Goal: Information Seeking & Learning: Learn about a topic

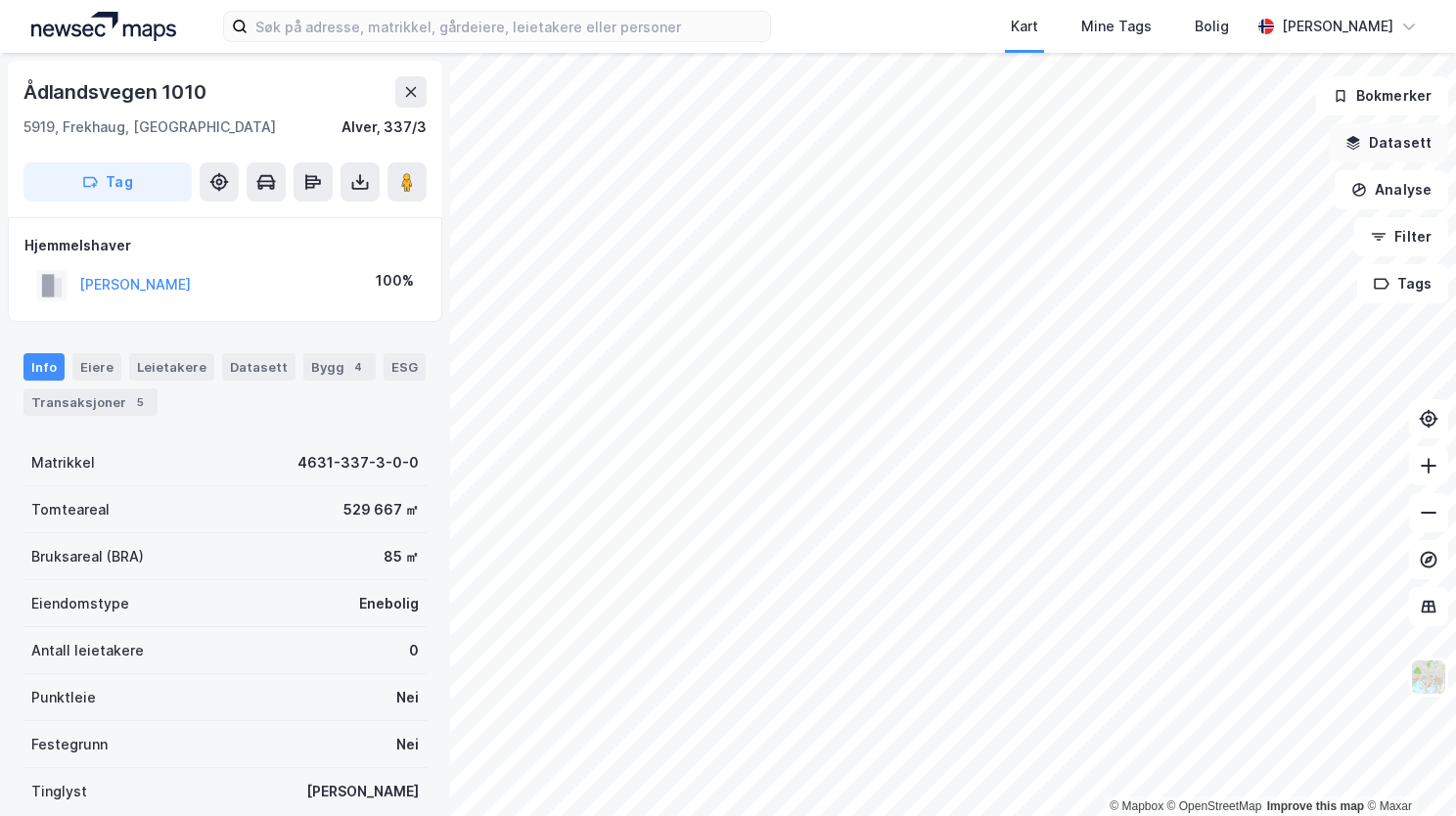
click at [1371, 151] on button "Datasett" at bounding box center [1389, 143] width 120 height 39
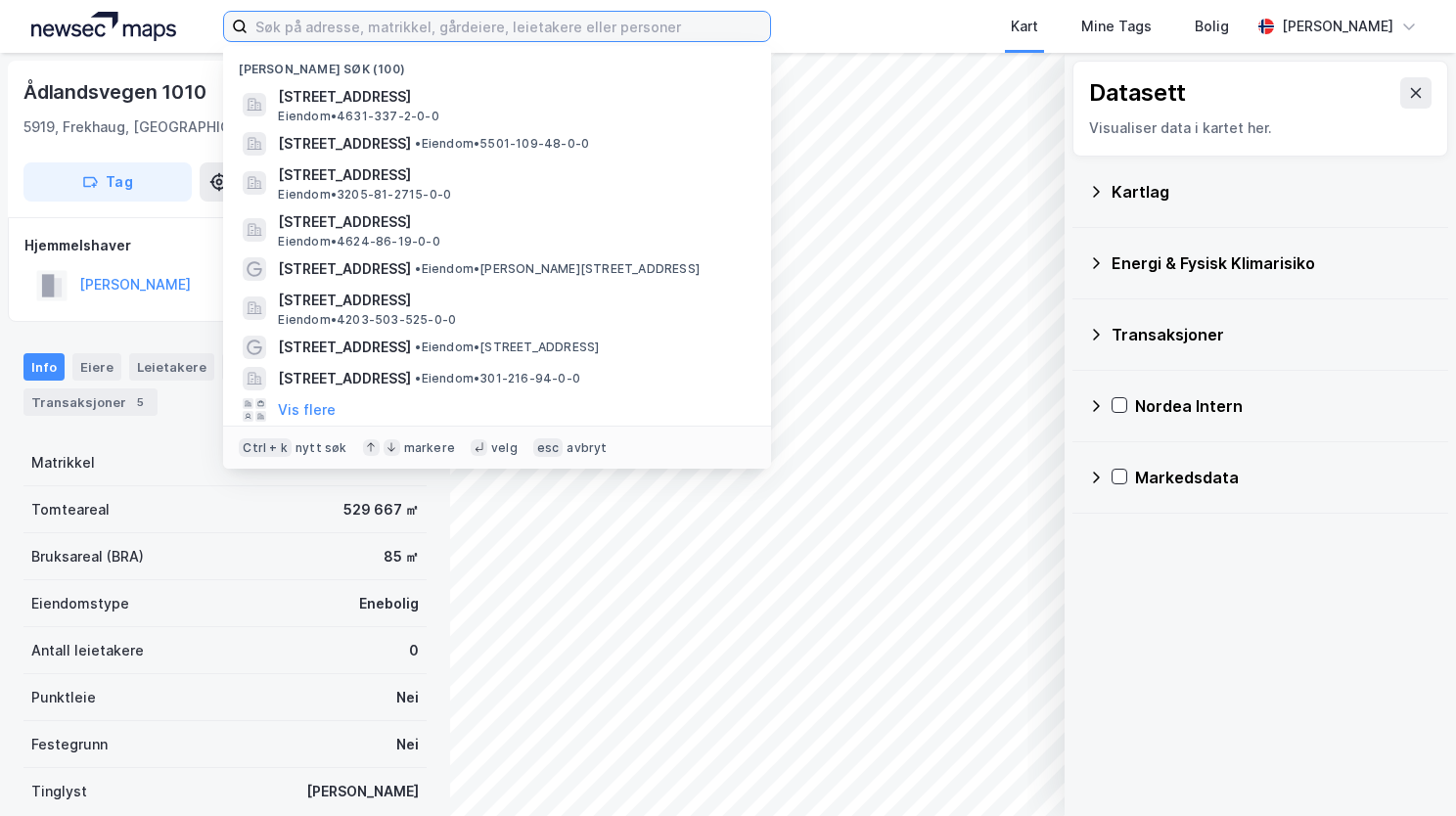
click at [608, 29] on input at bounding box center [509, 26] width 522 height 29
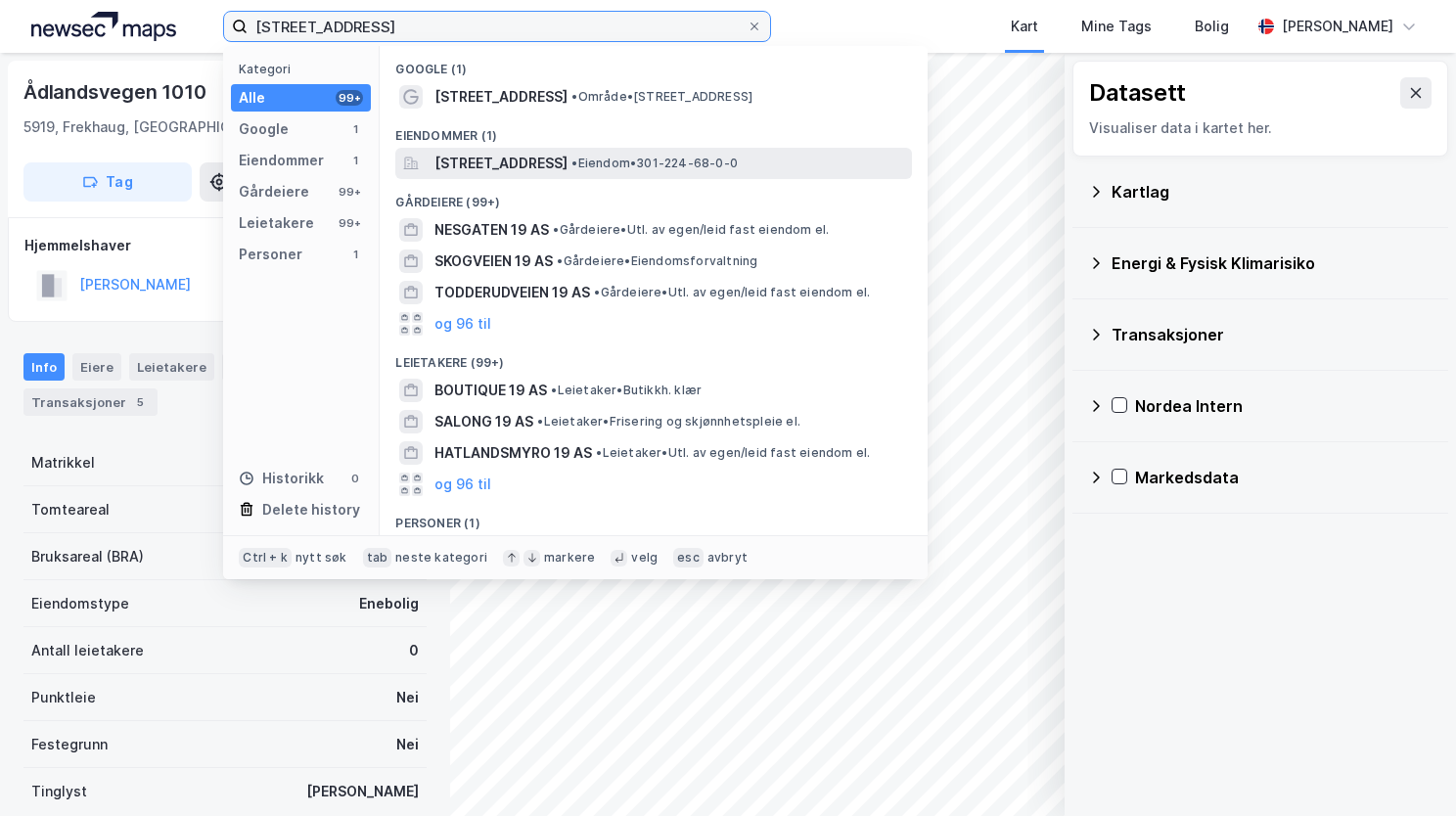
type input "[STREET_ADDRESS]"
click at [504, 168] on span "[STREET_ADDRESS]" at bounding box center [502, 164] width 133 height 24
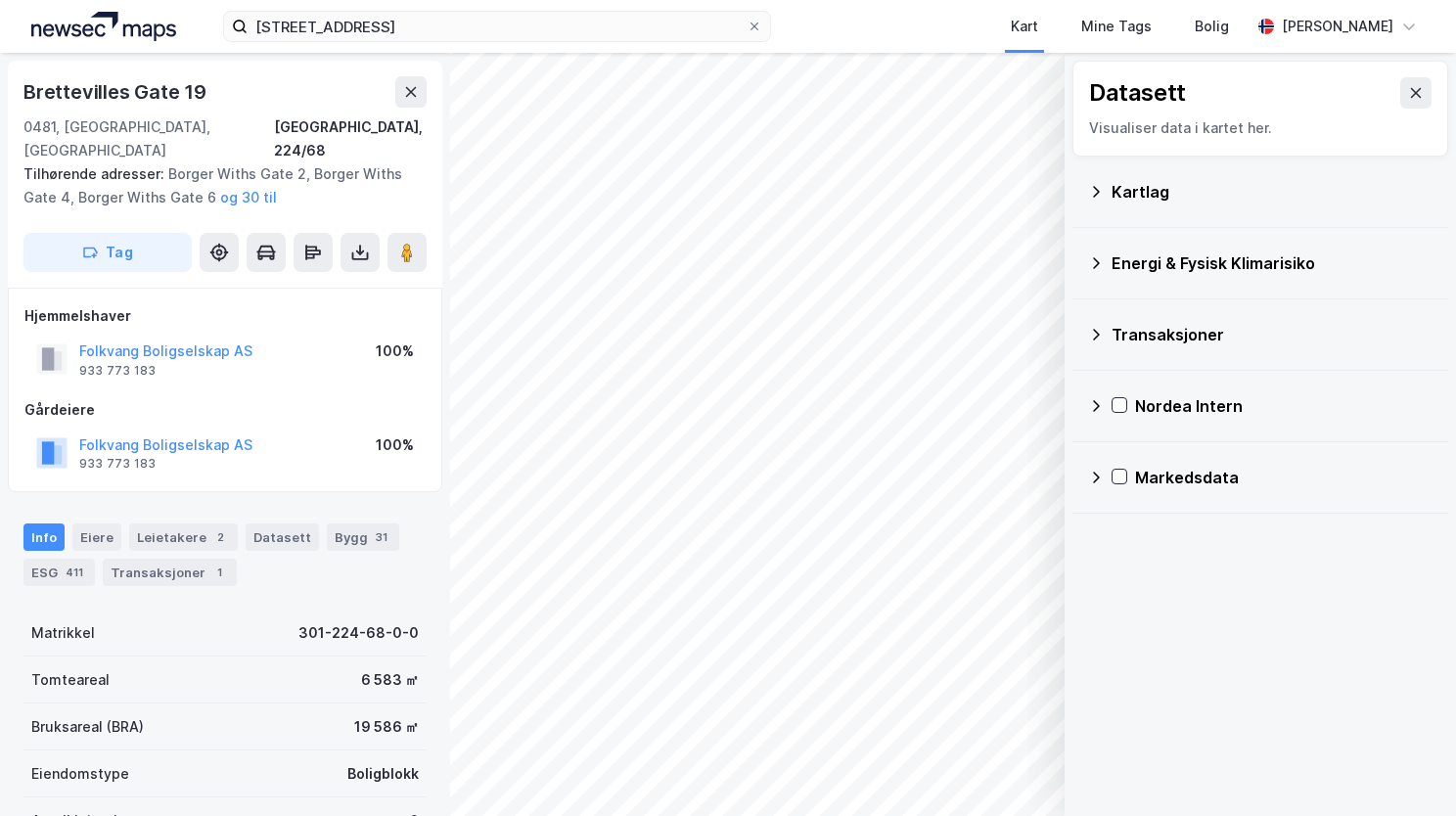
click at [1102, 193] on icon at bounding box center [1096, 192] width 16 height 16
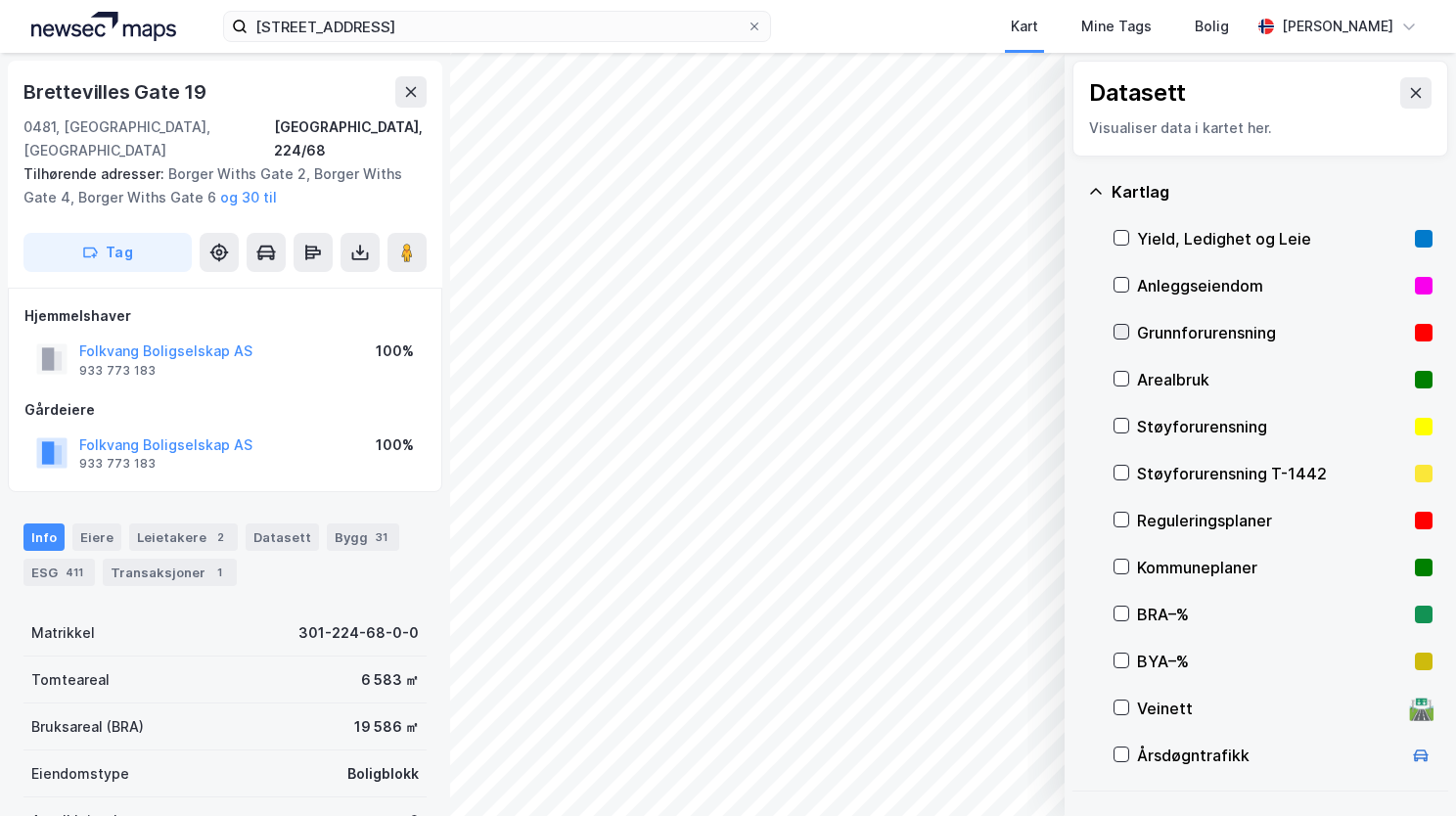
click at [1125, 330] on icon at bounding box center [1122, 332] width 11 height 7
click at [1099, 190] on icon at bounding box center [1096, 192] width 16 height 16
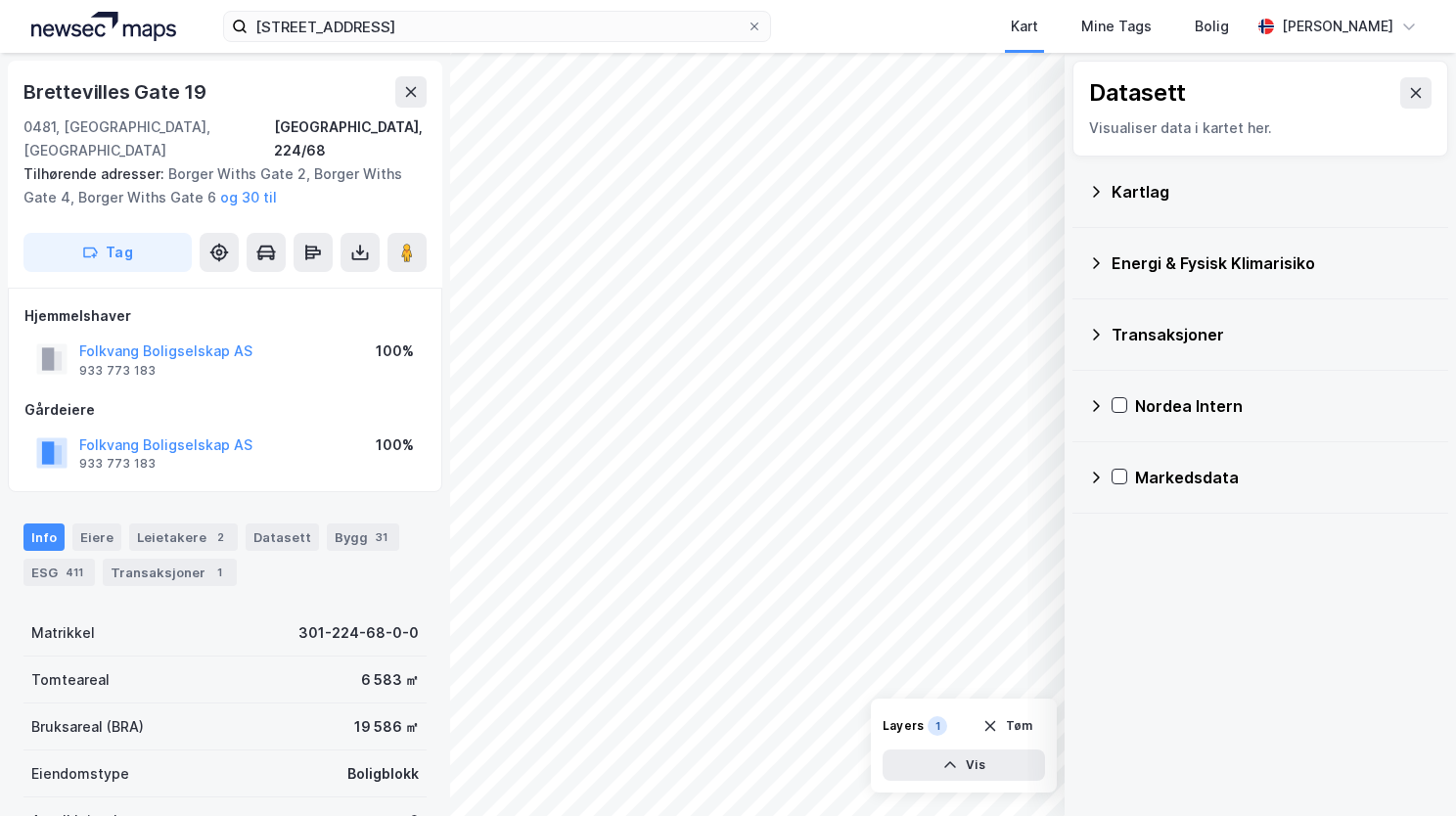
click at [1101, 264] on icon at bounding box center [1096, 264] width 16 height 16
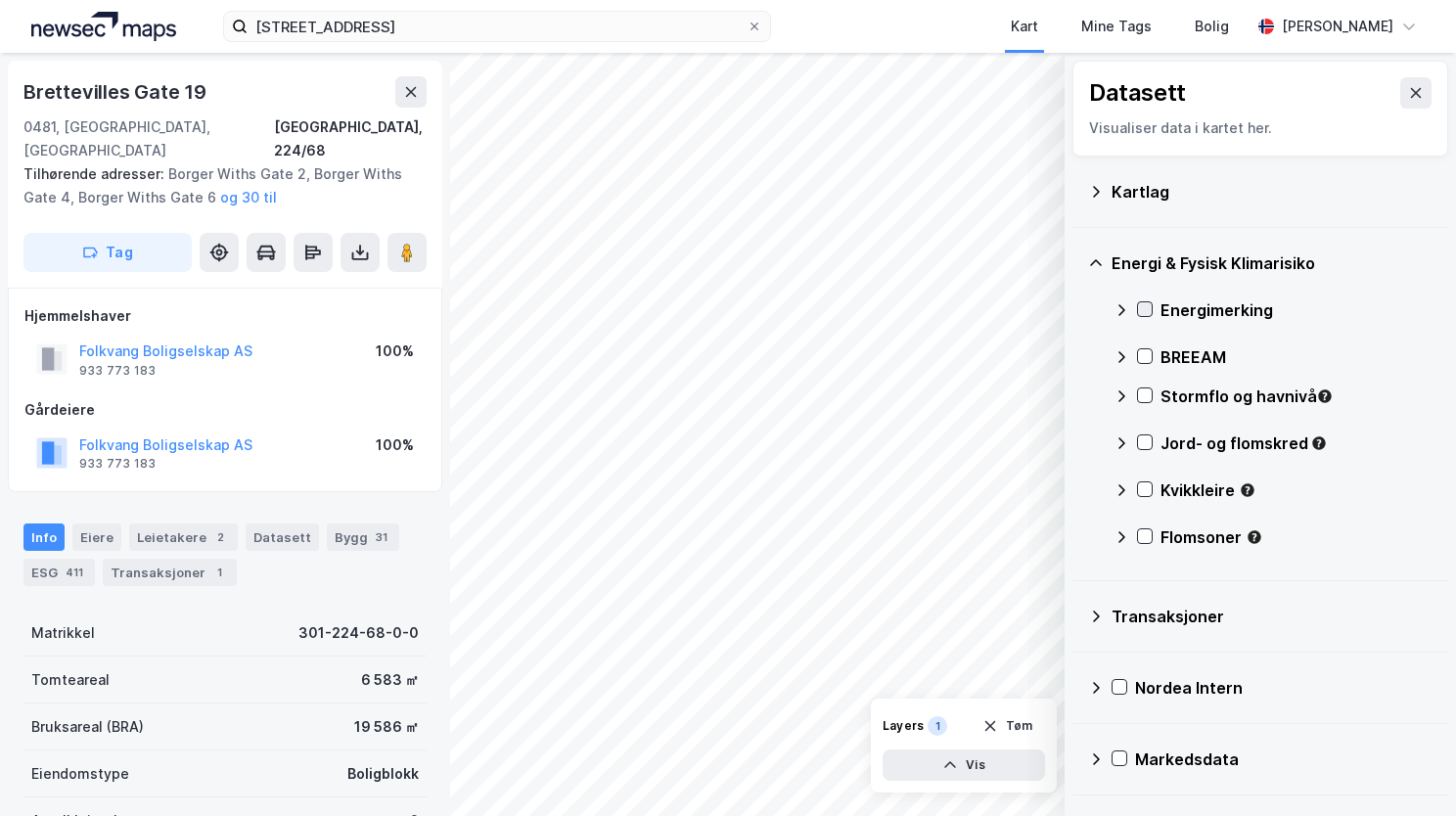
click at [1147, 308] on icon at bounding box center [1145, 310] width 11 height 7
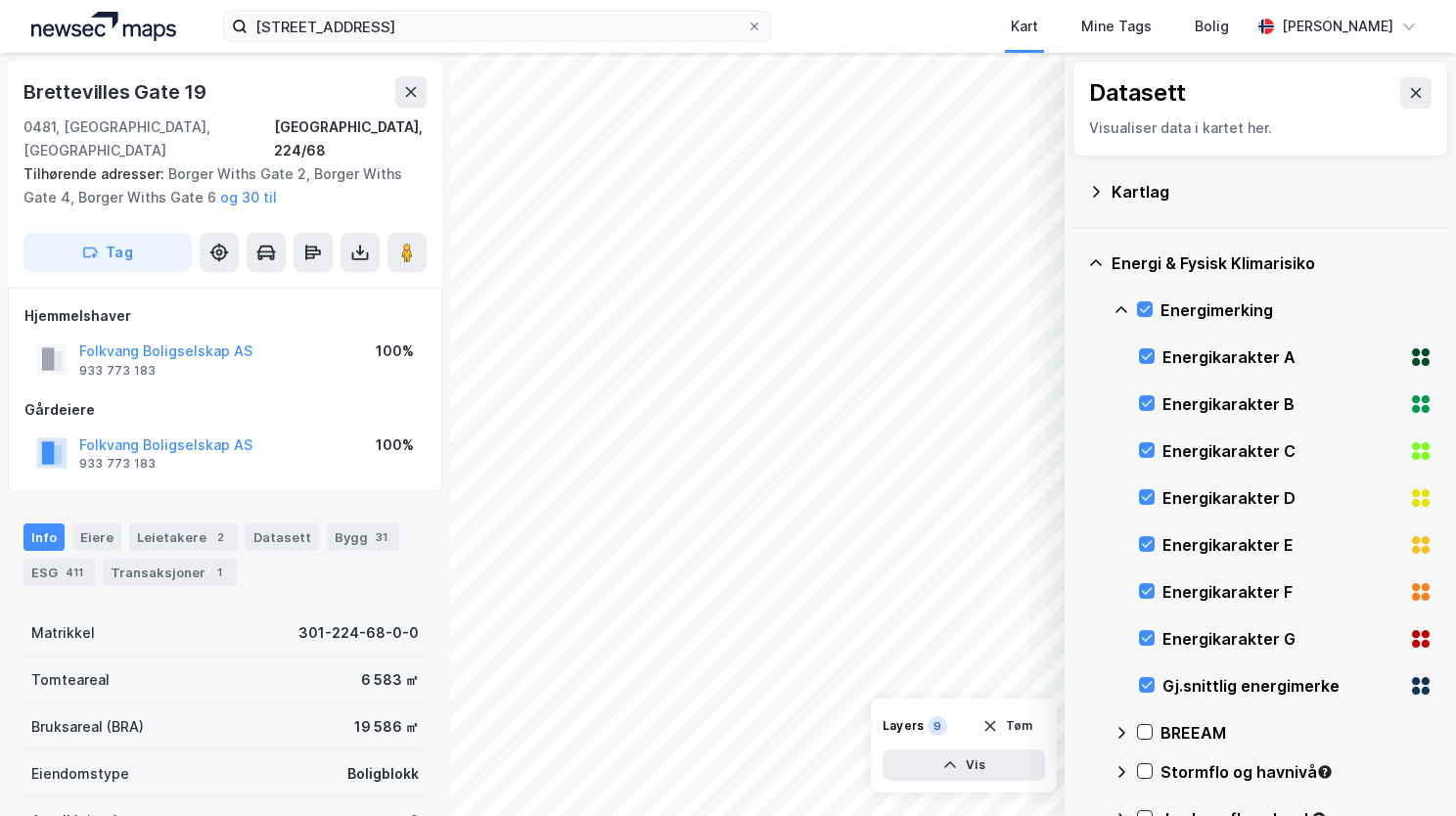
click at [1098, 257] on icon at bounding box center [1096, 264] width 16 height 16
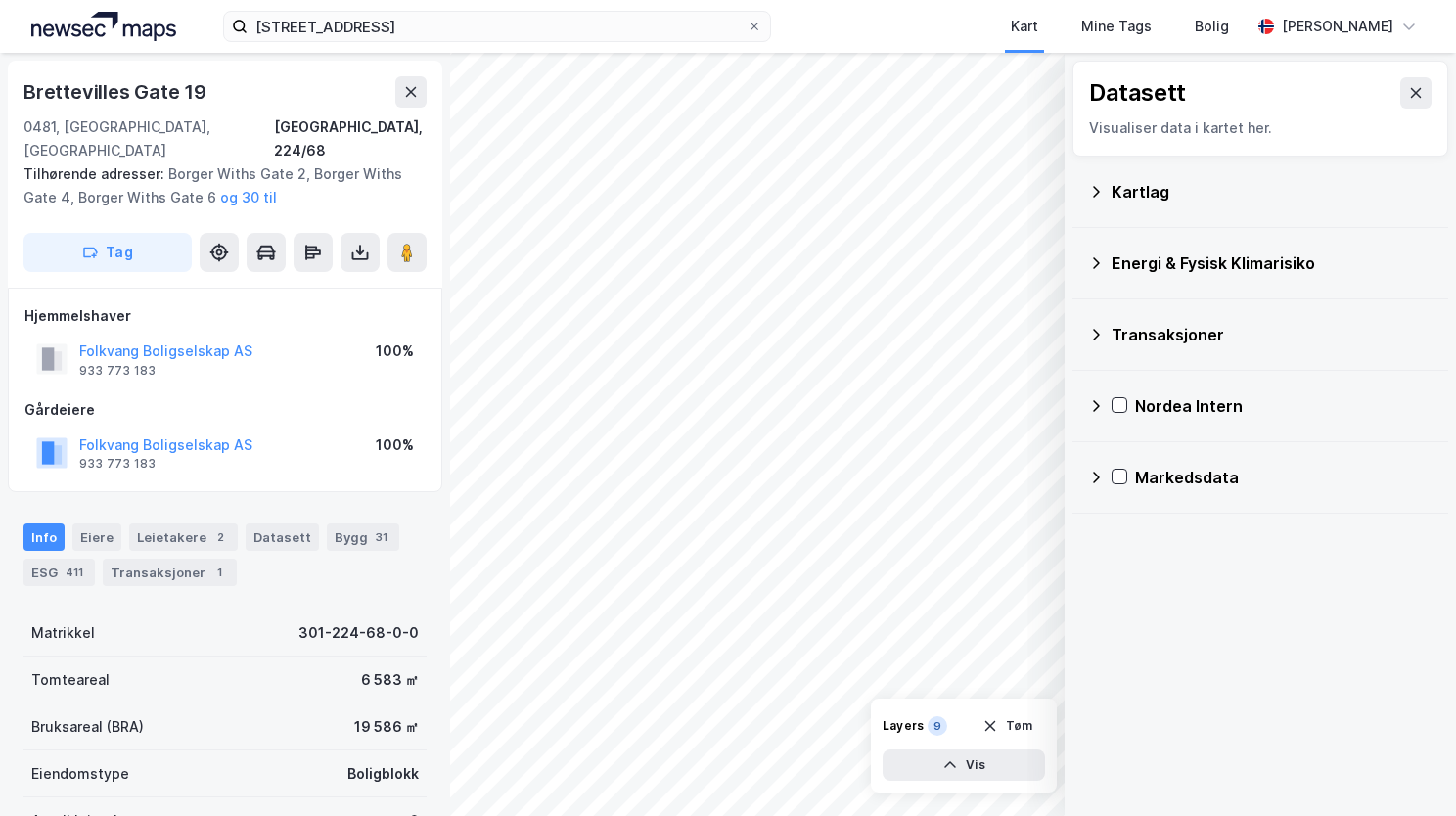
click at [1098, 261] on icon at bounding box center [1096, 264] width 7 height 12
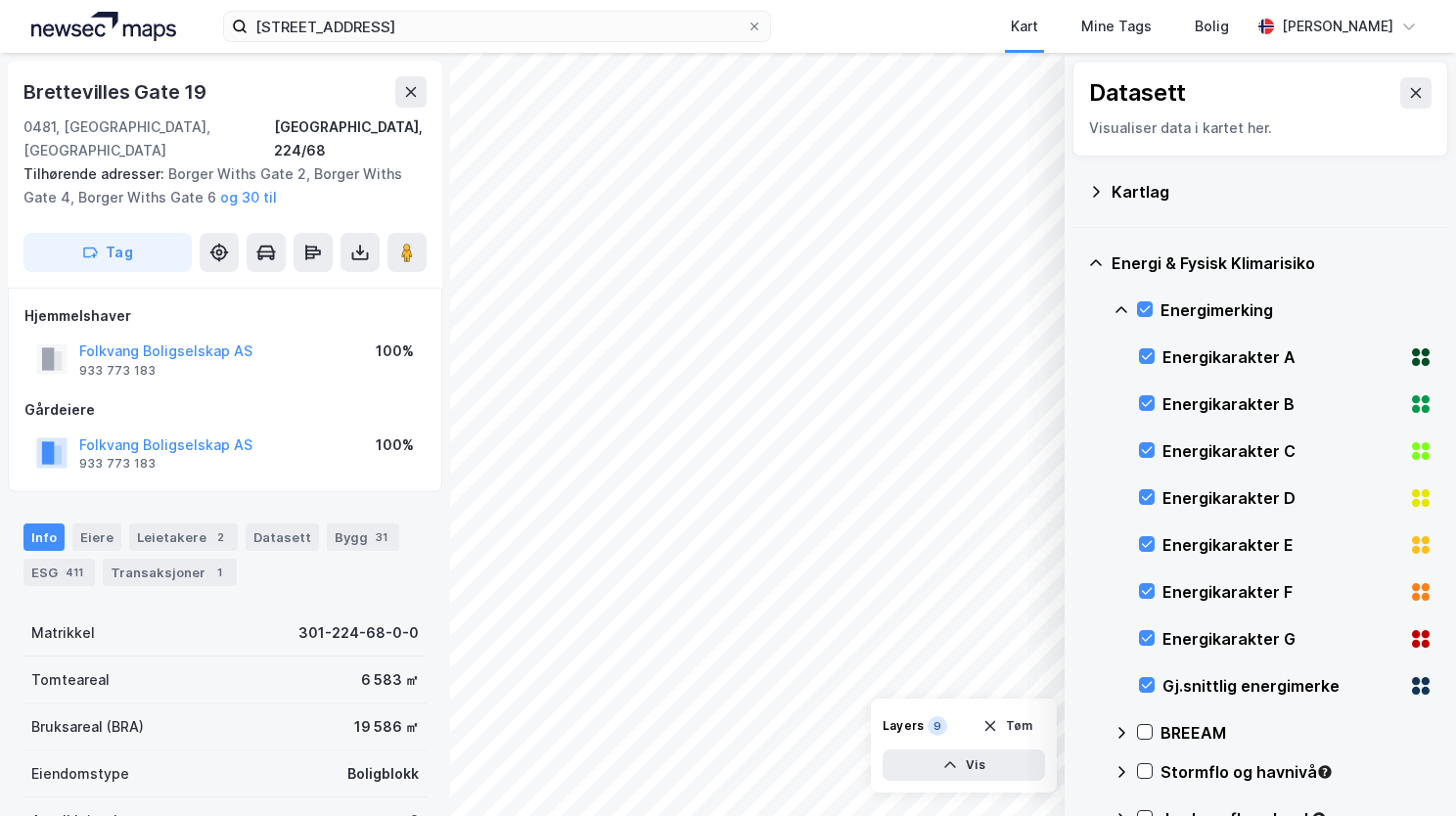
click at [1122, 309] on icon at bounding box center [1122, 311] width 16 height 16
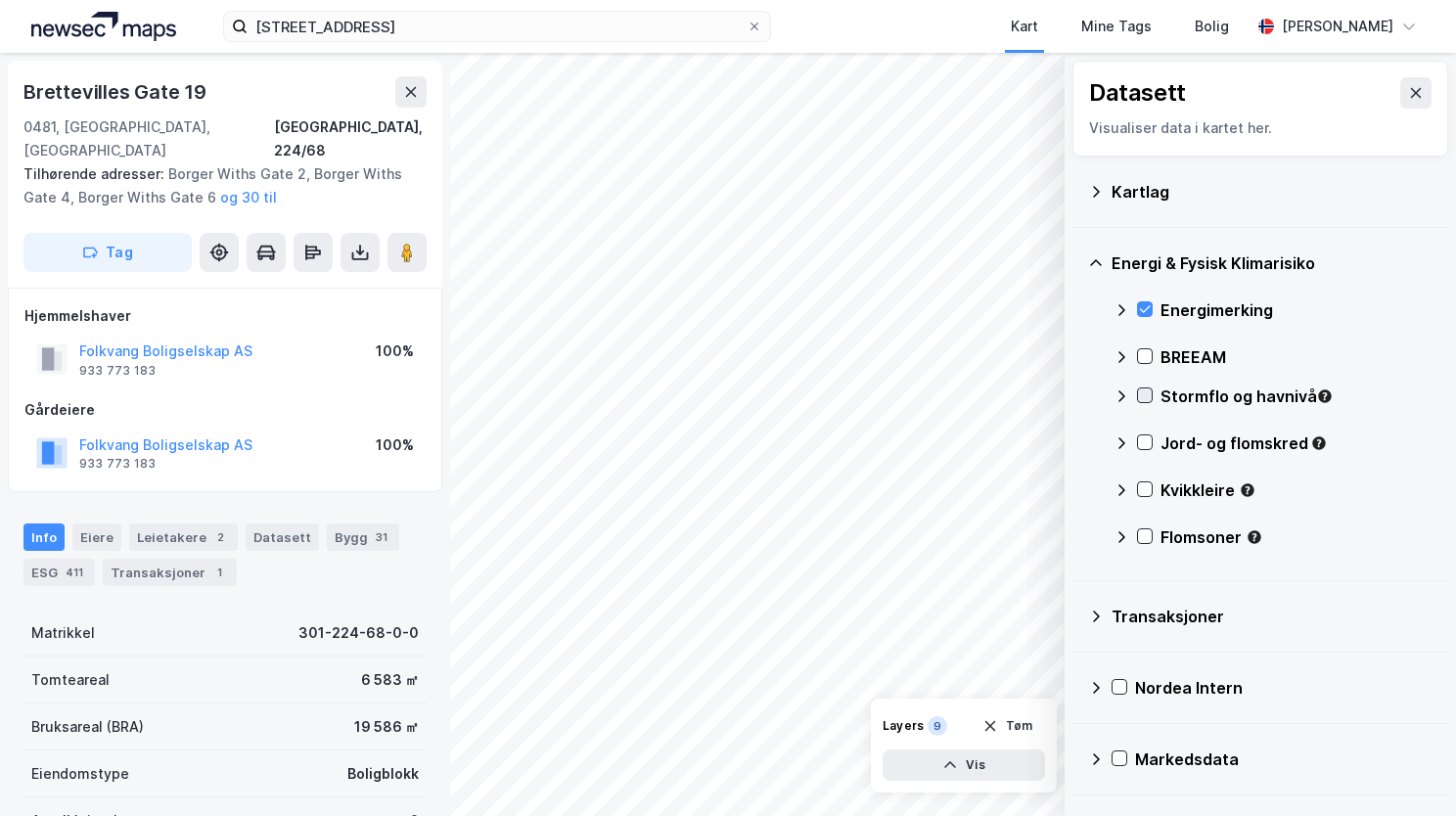
click at [1142, 393] on icon at bounding box center [1145, 396] width 14 height 14
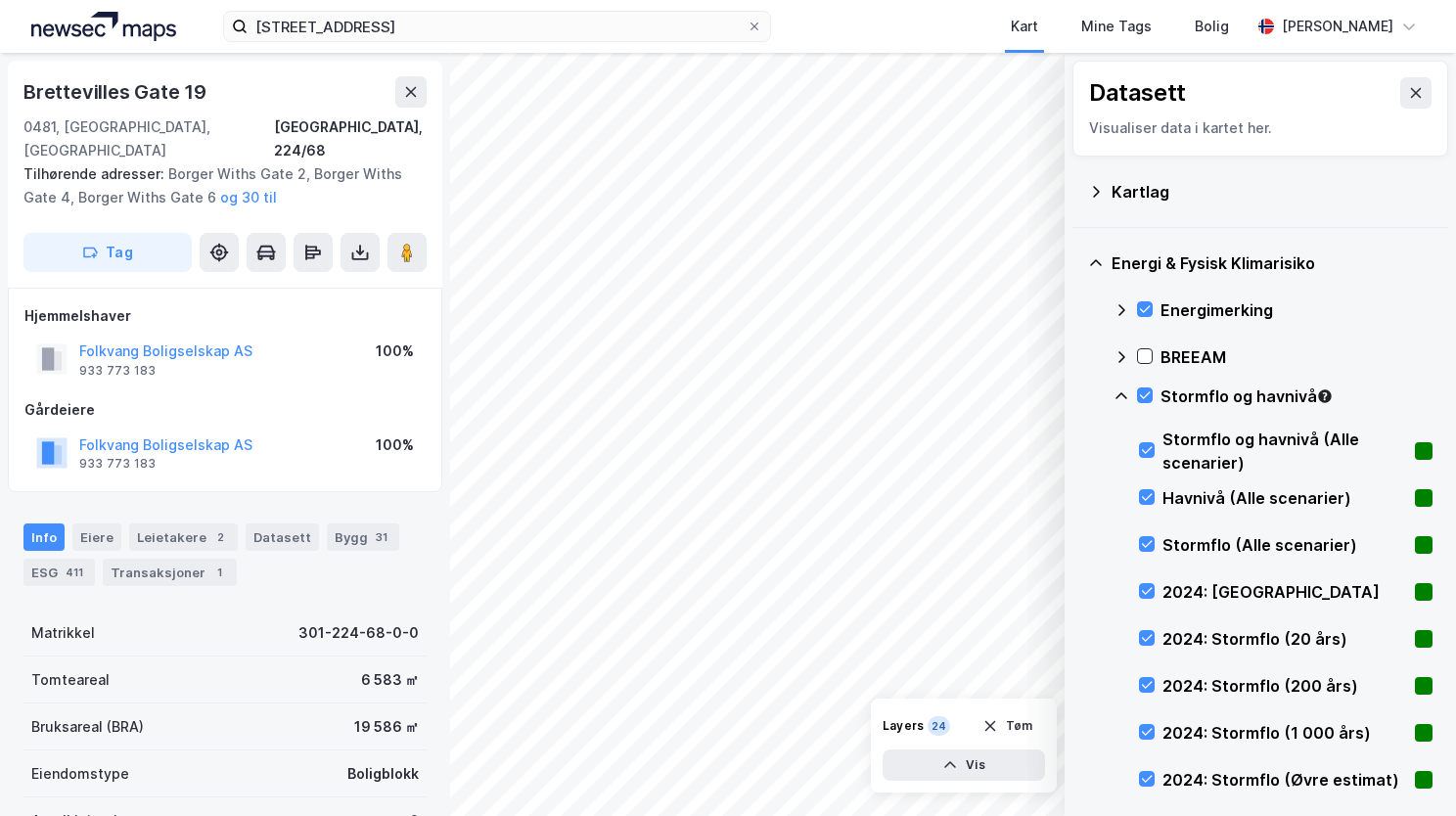
click at [1122, 390] on icon at bounding box center [1122, 397] width 16 height 16
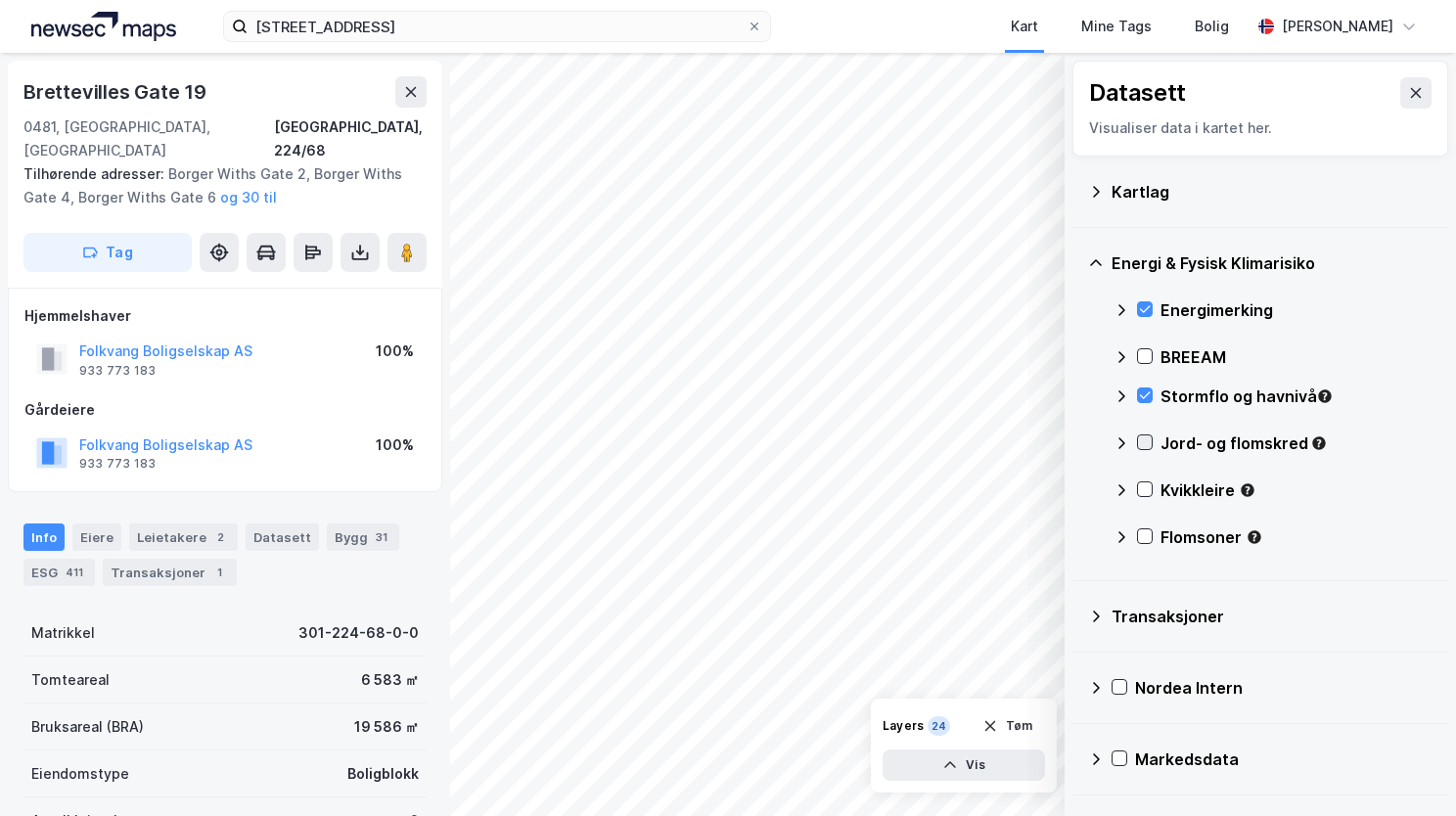
click at [1140, 441] on icon at bounding box center [1145, 443] width 14 height 14
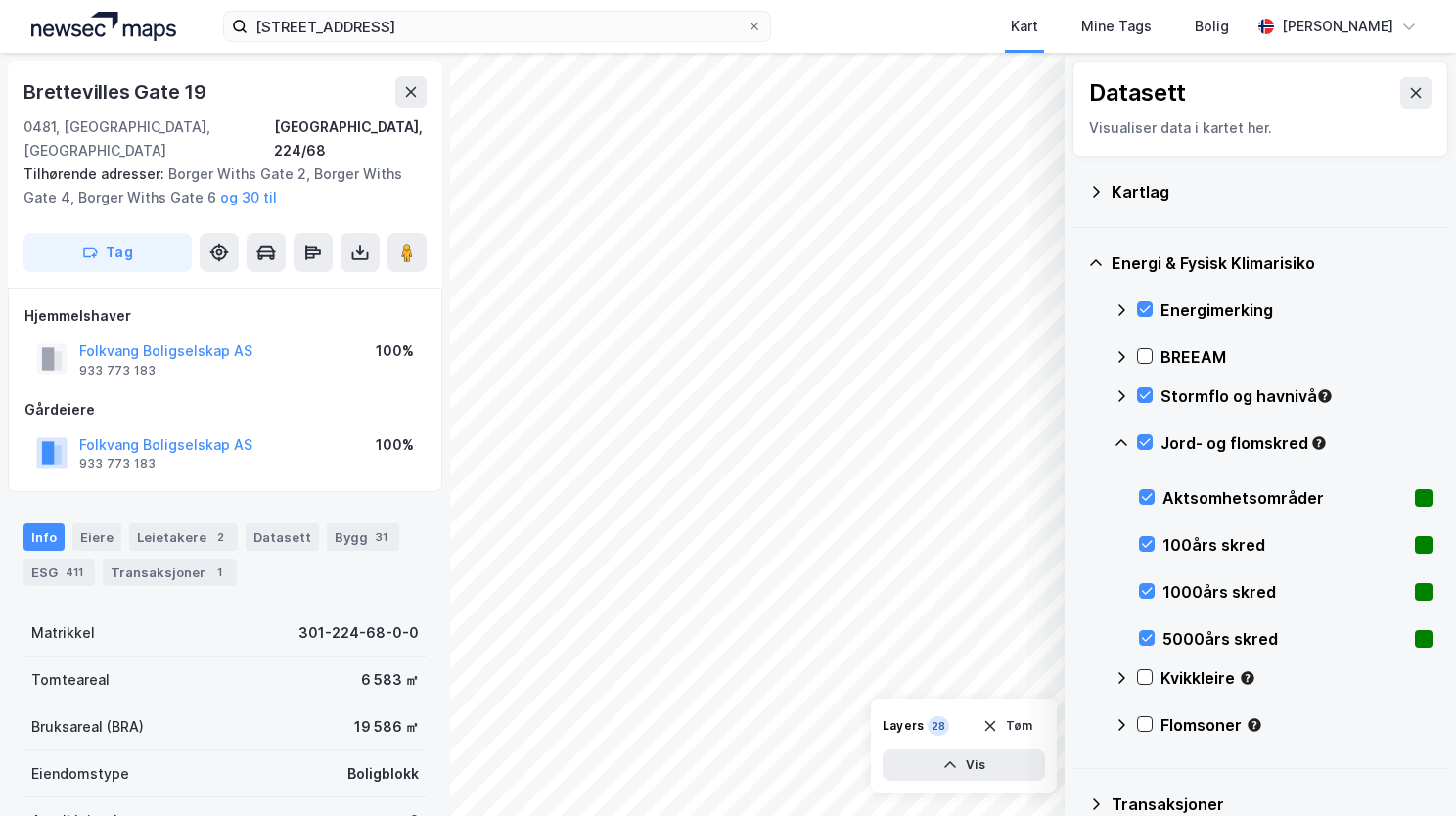
click at [1127, 443] on icon at bounding box center [1122, 444] width 16 height 16
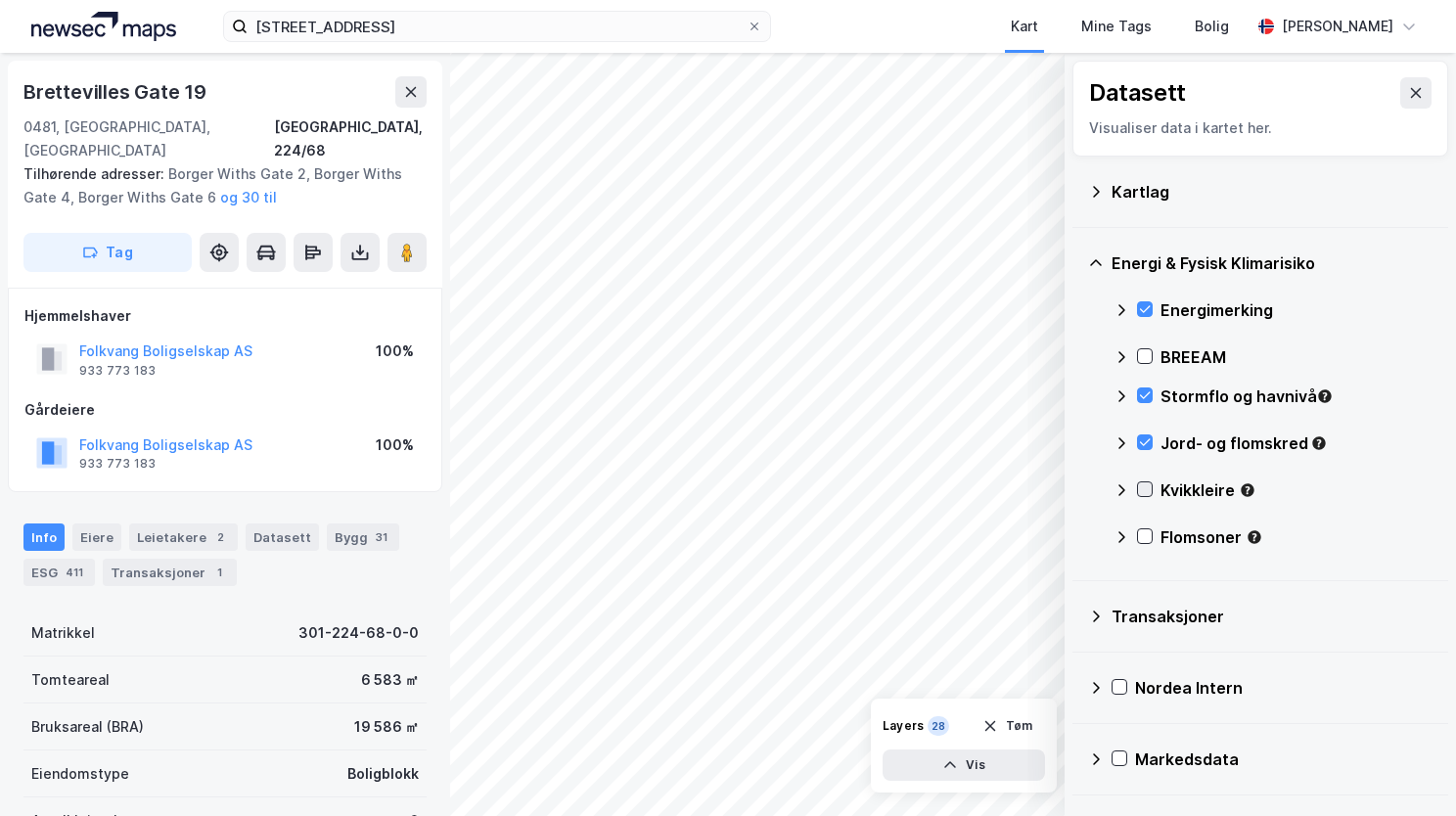
click at [1151, 488] on icon at bounding box center [1145, 489] width 14 height 14
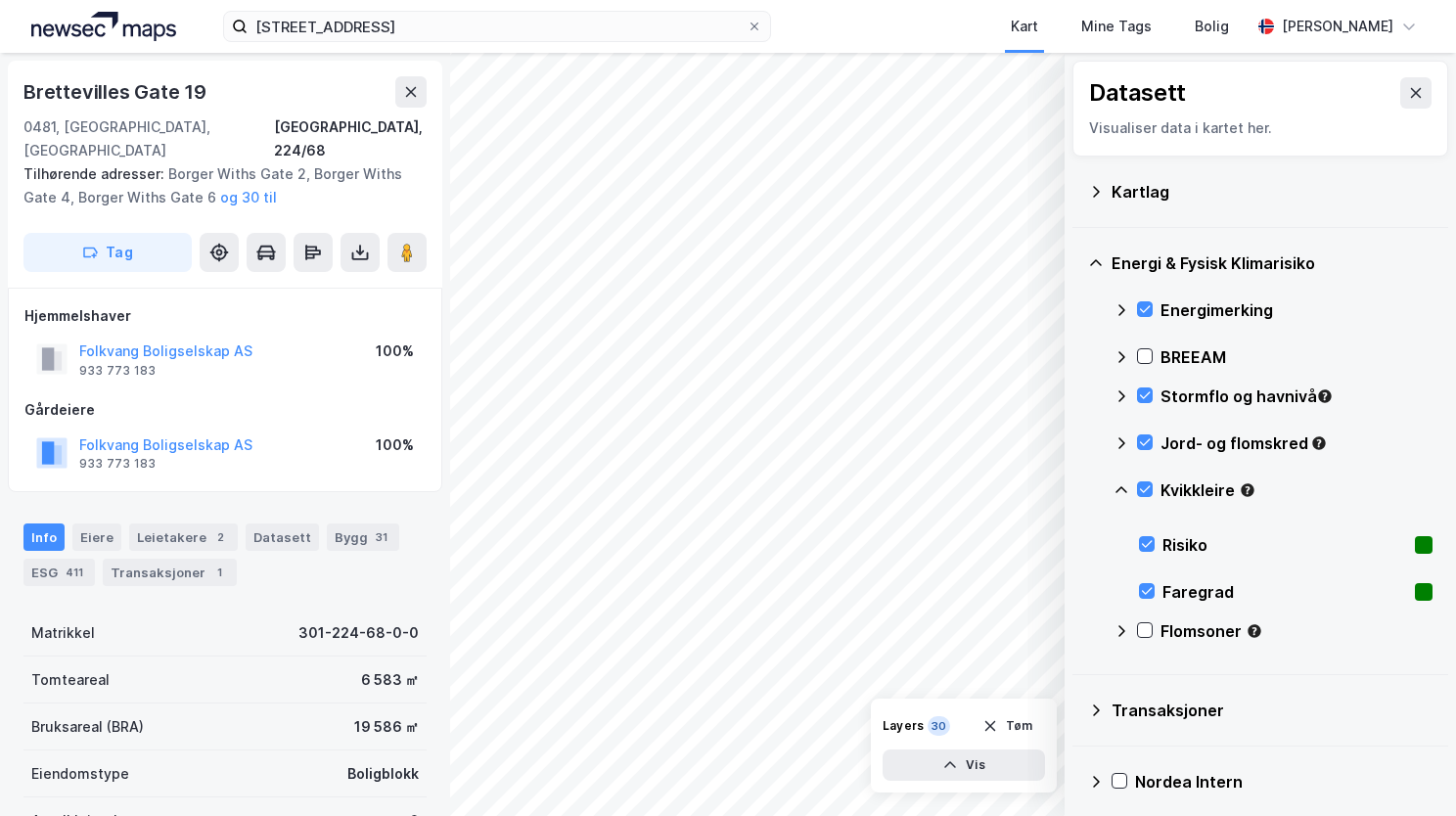
click at [1123, 487] on icon at bounding box center [1122, 489] width 12 height 7
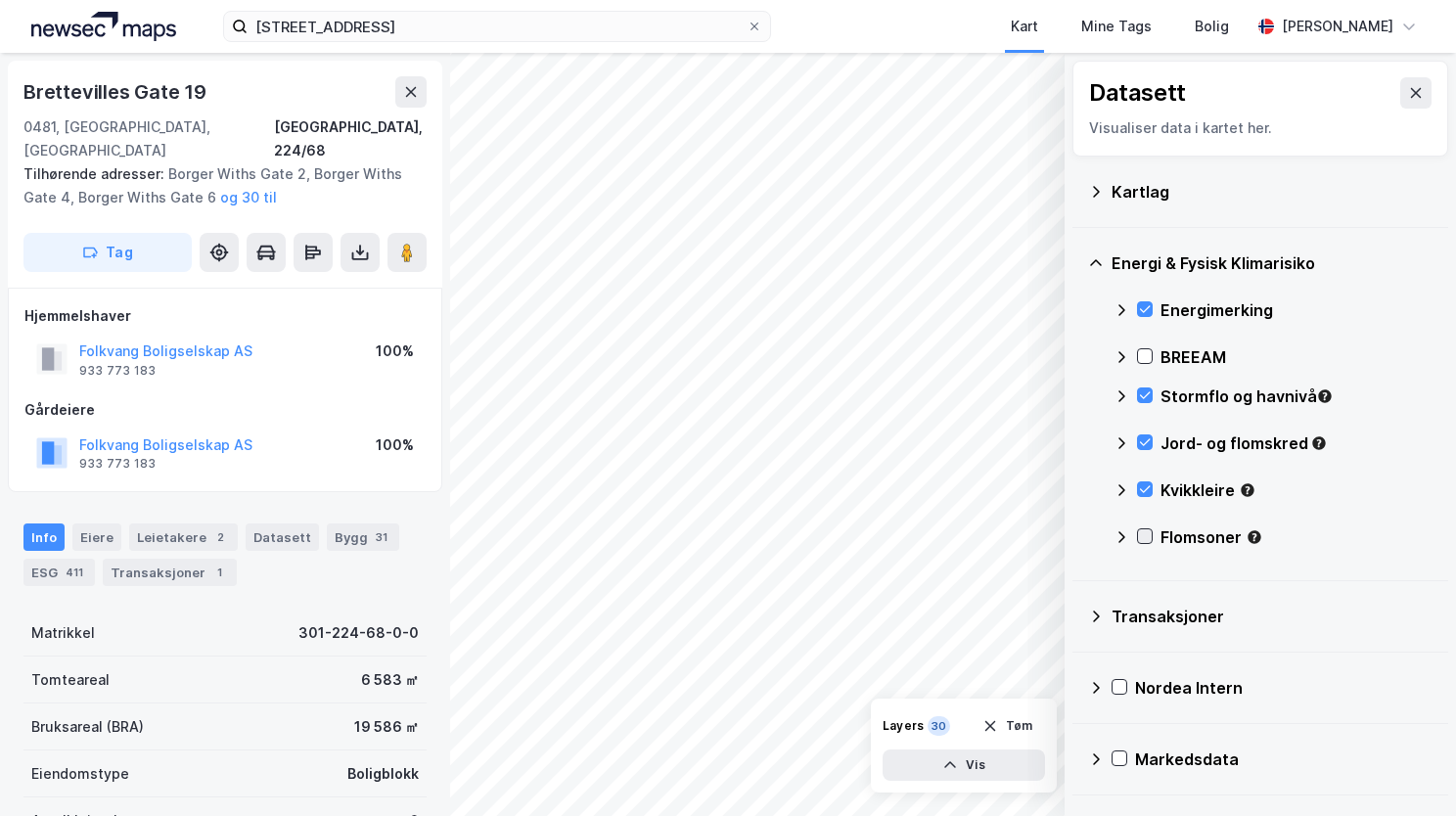
click at [1143, 540] on icon at bounding box center [1145, 536] width 14 height 14
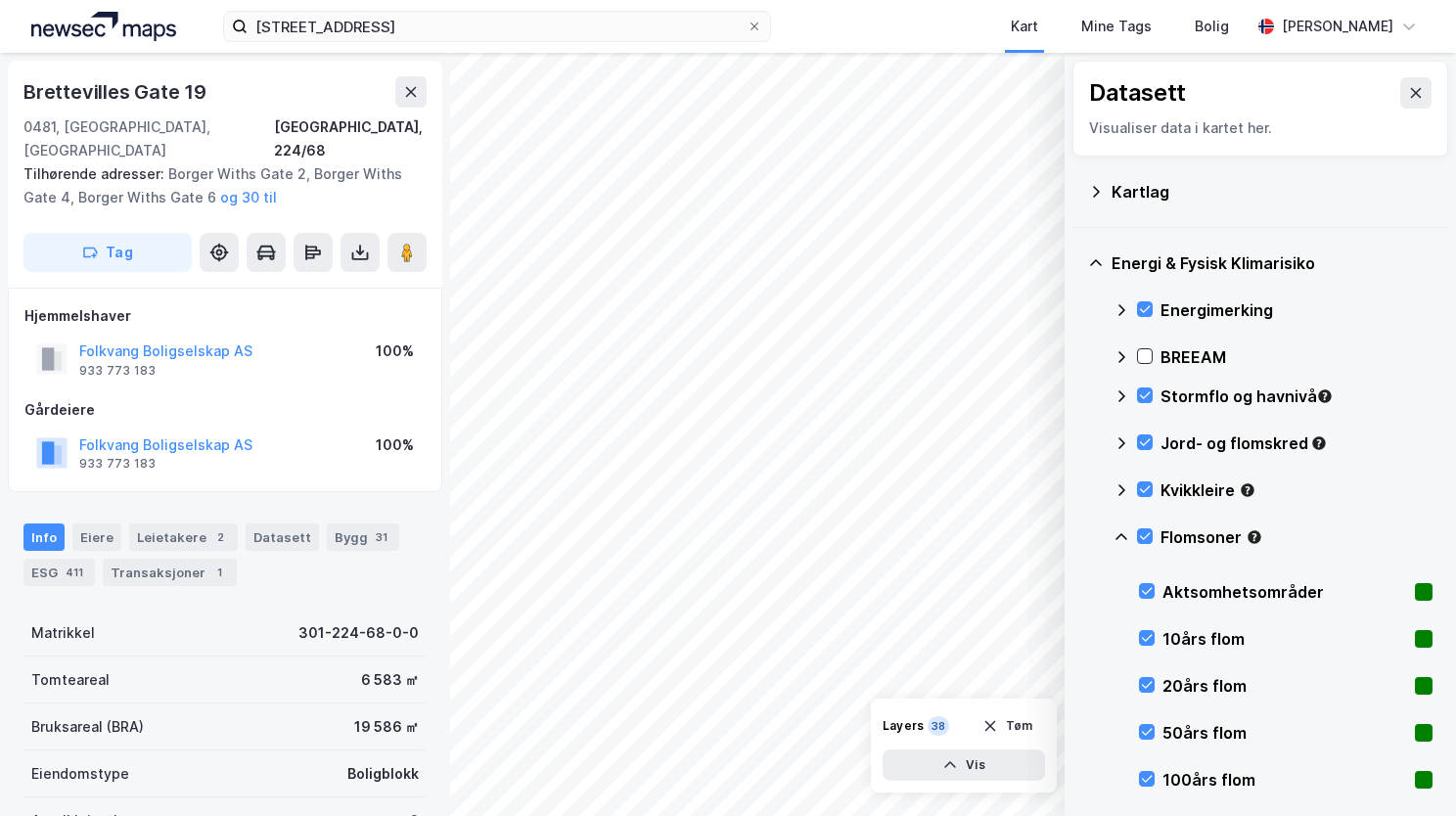
click at [1116, 535] on icon at bounding box center [1122, 537] width 16 height 16
